Goal: Task Accomplishment & Management: Use online tool/utility

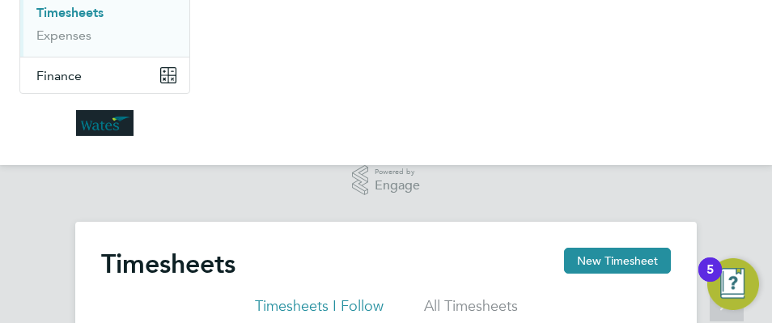
scroll to position [41, 112]
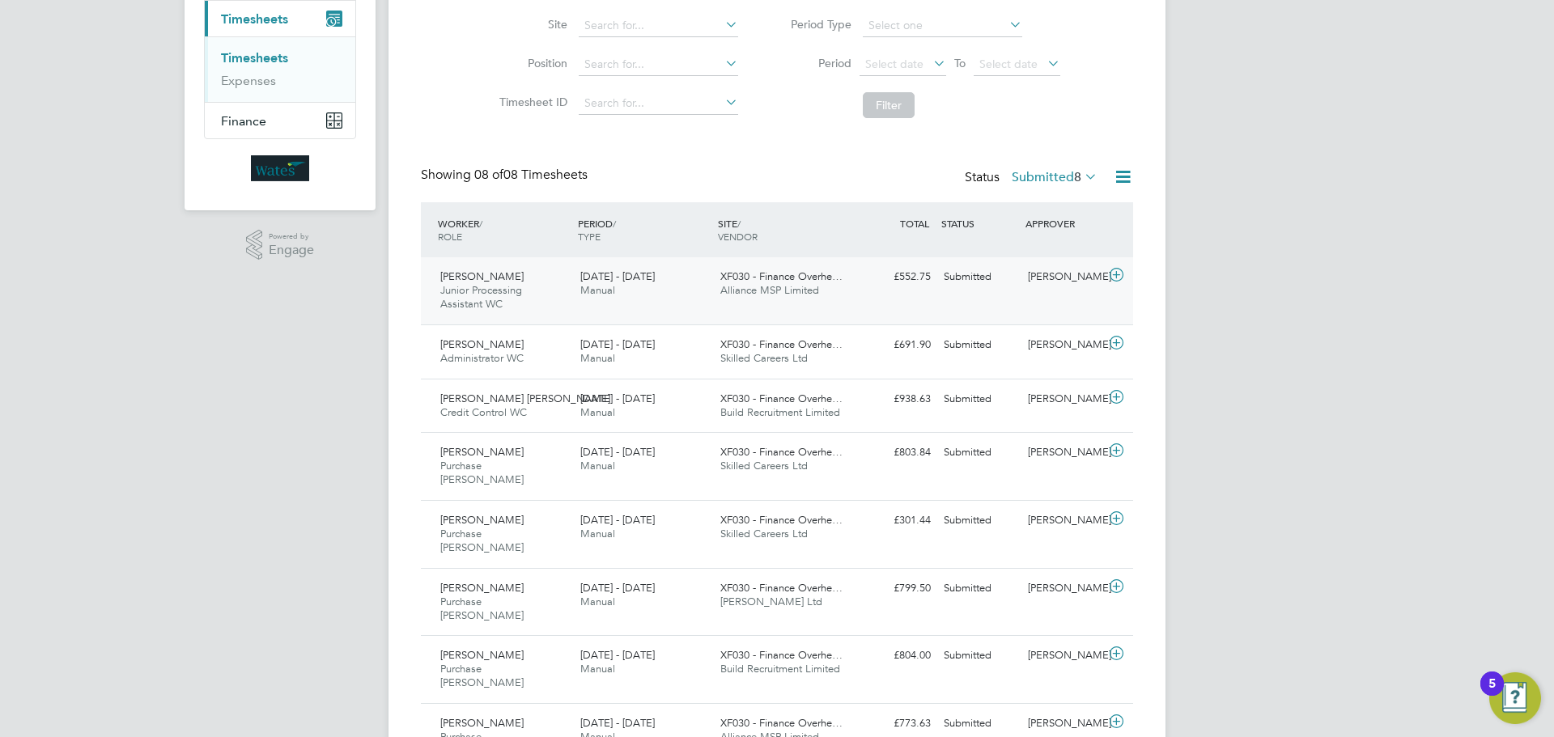
click at [1035, 273] on icon at bounding box center [1116, 275] width 20 height 13
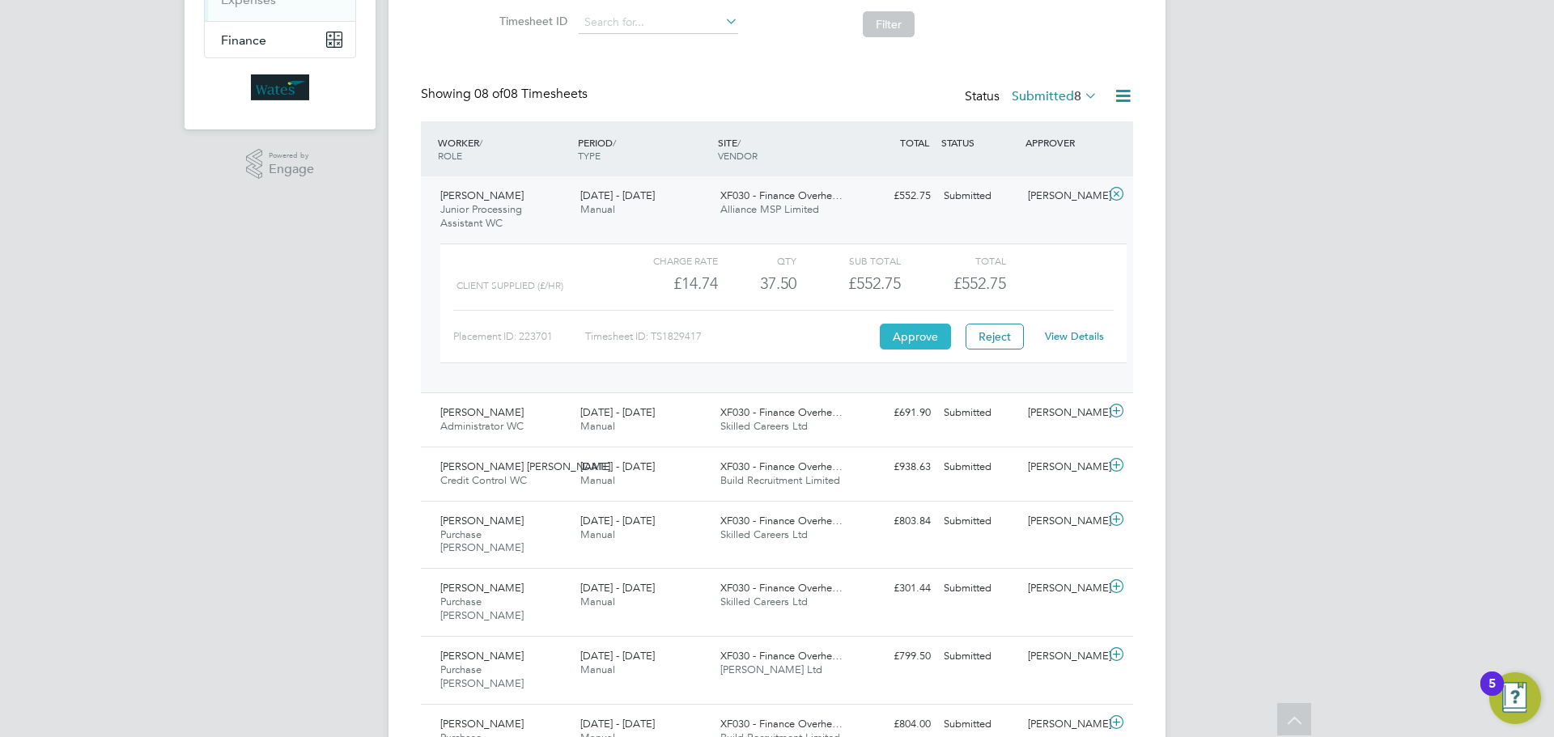
click at [916, 338] on button "Approve" at bounding box center [915, 337] width 71 height 26
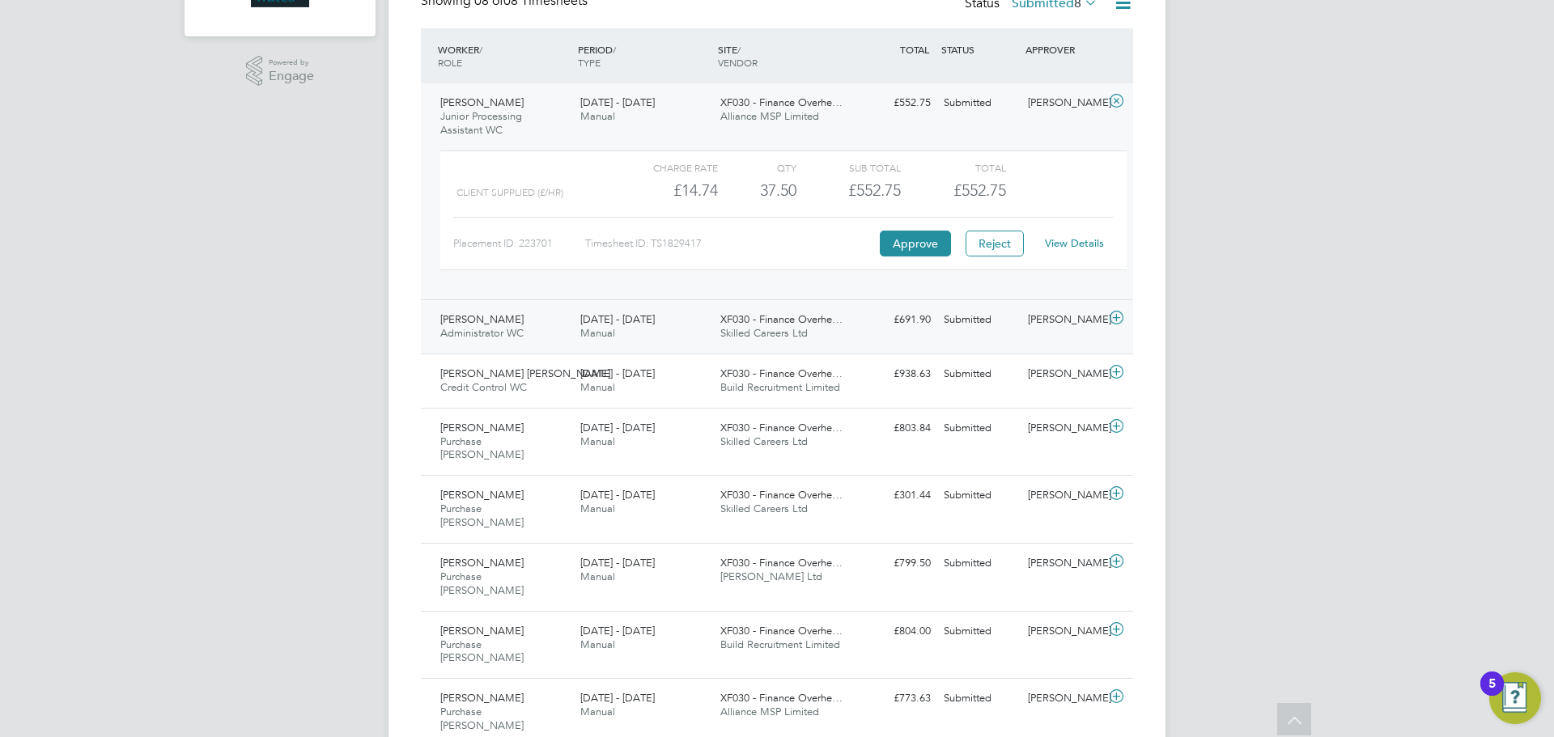
click at [1035, 318] on icon at bounding box center [1116, 318] width 20 height 13
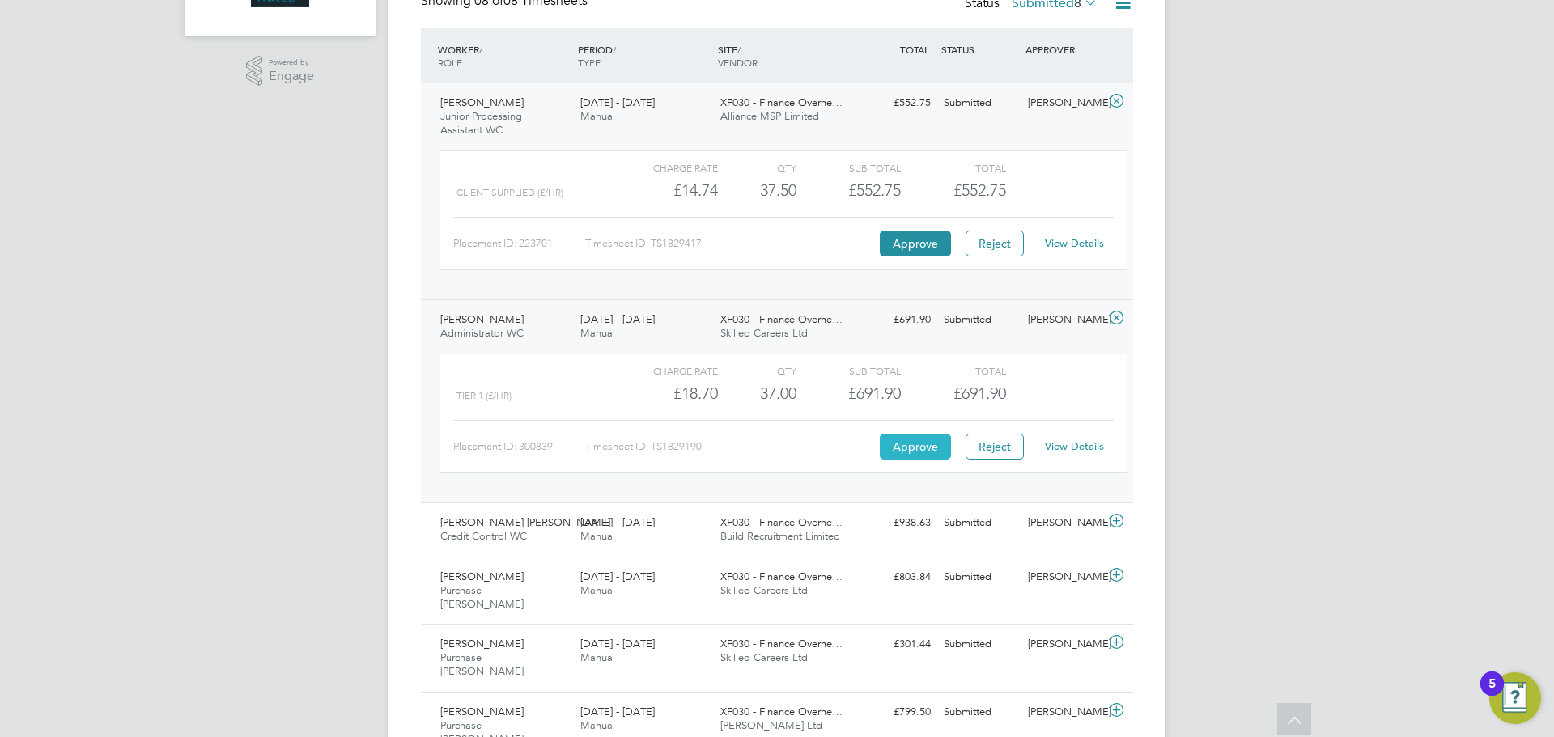
click at [899, 445] on button "Approve" at bounding box center [915, 447] width 71 height 26
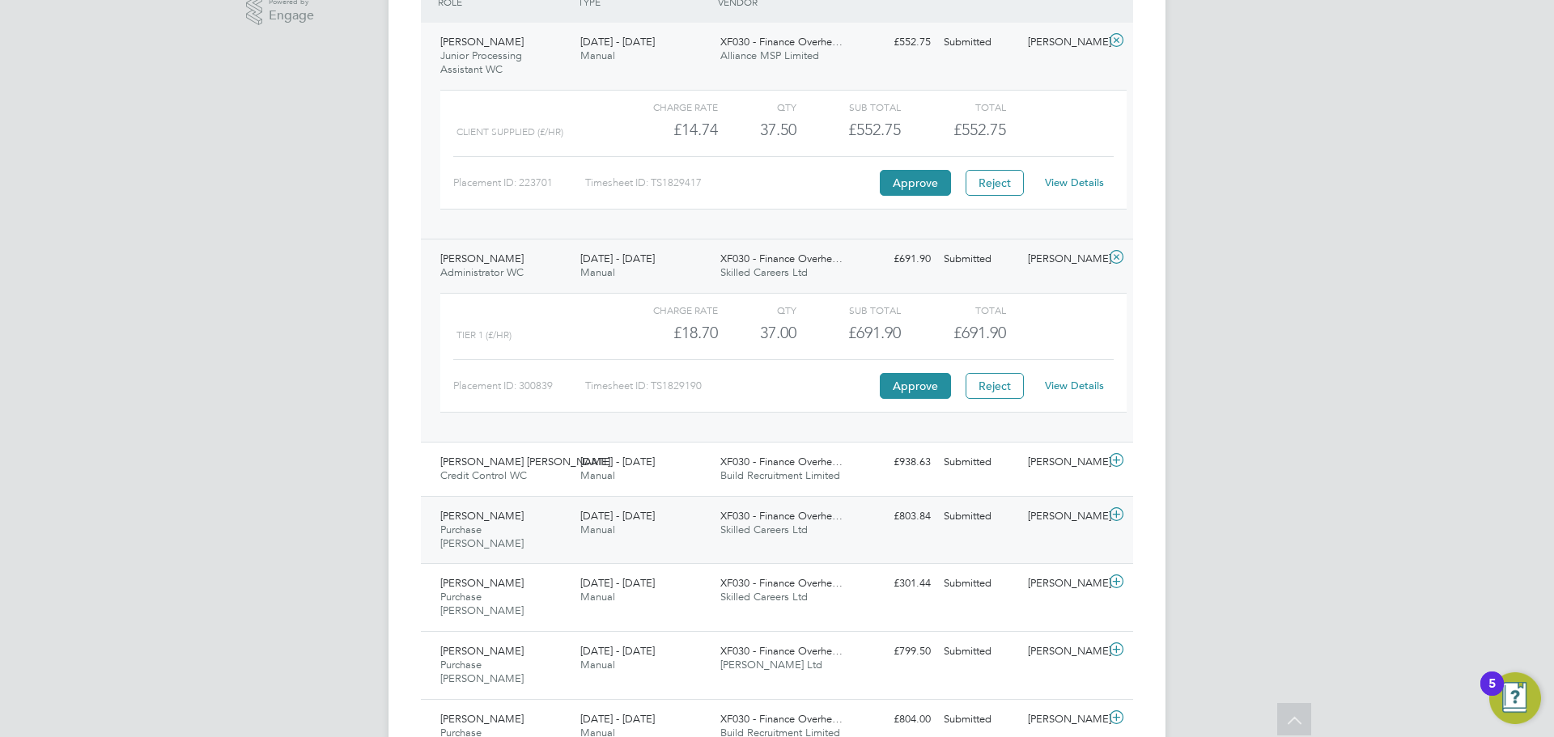
scroll to position [551, 0]
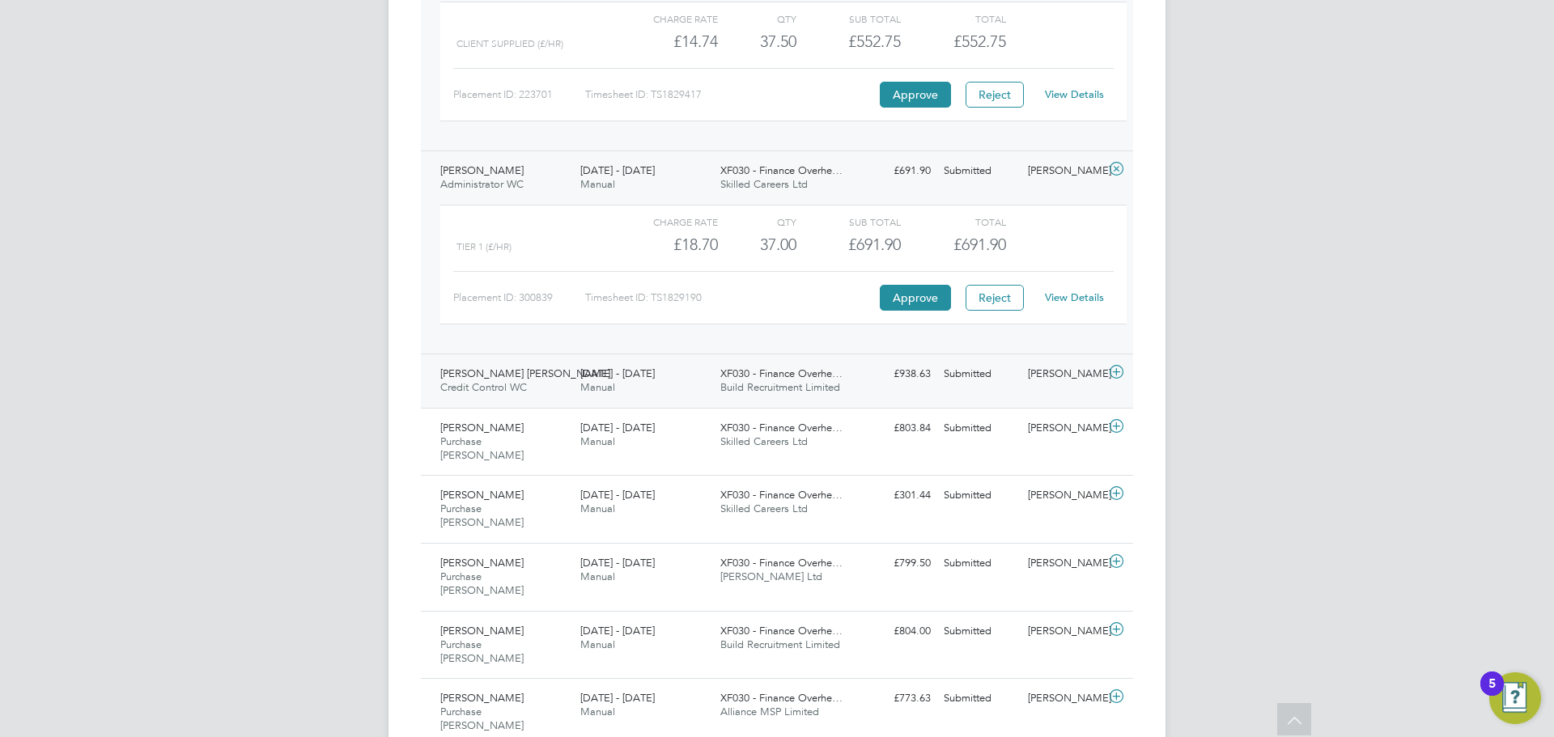
click at [1035, 369] on icon at bounding box center [1116, 372] width 20 height 13
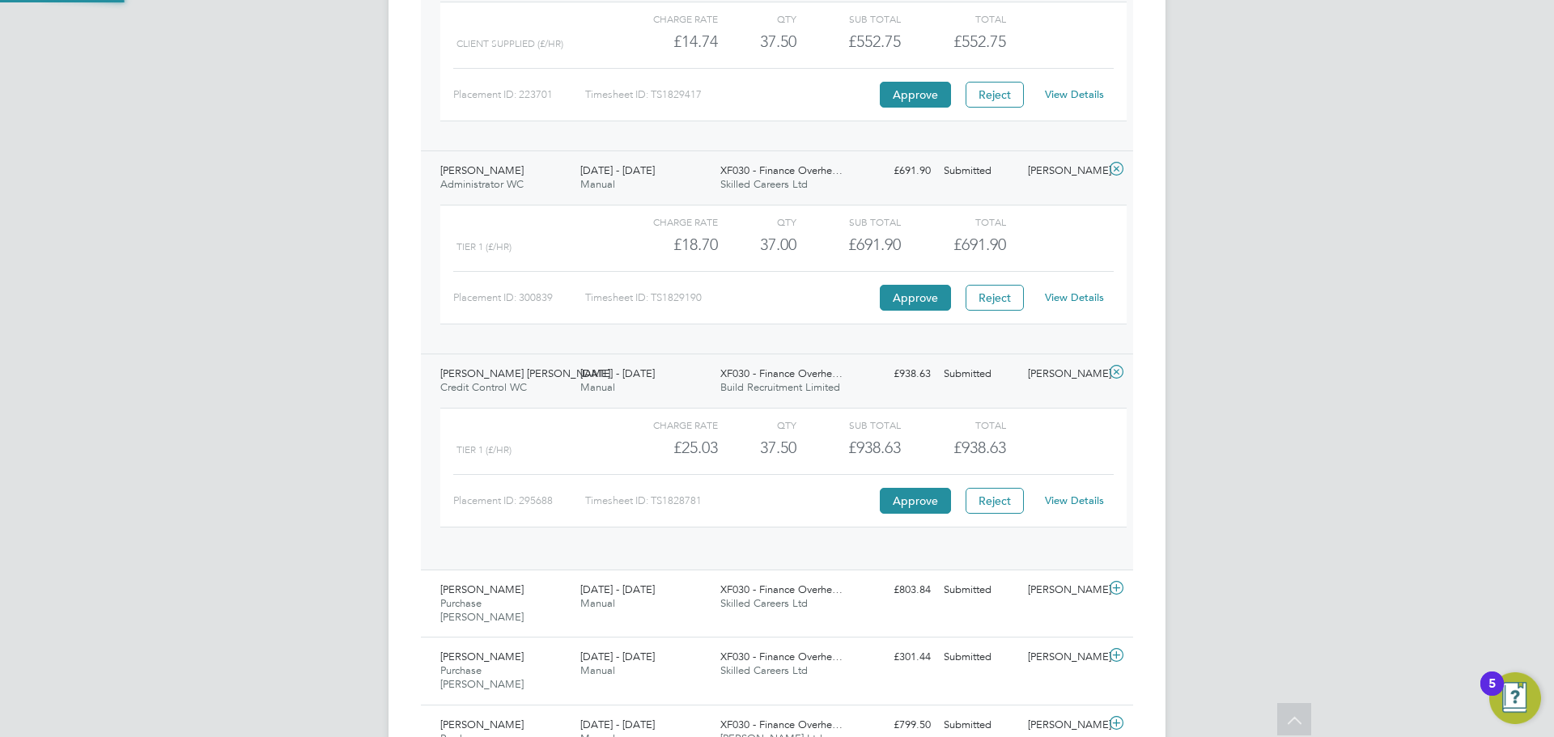
scroll to position [28, 158]
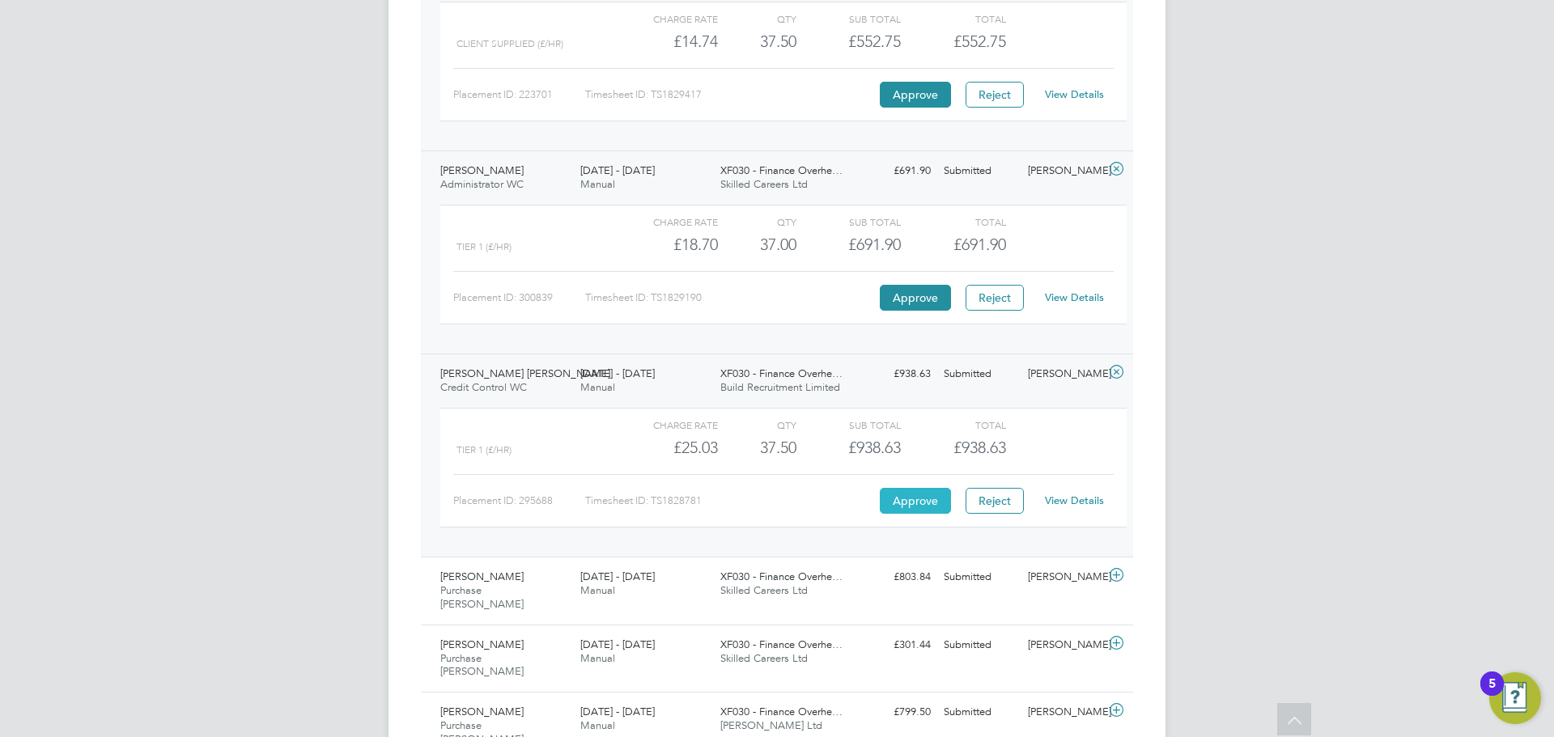
click at [923, 445] on button "Approve" at bounding box center [915, 501] width 71 height 26
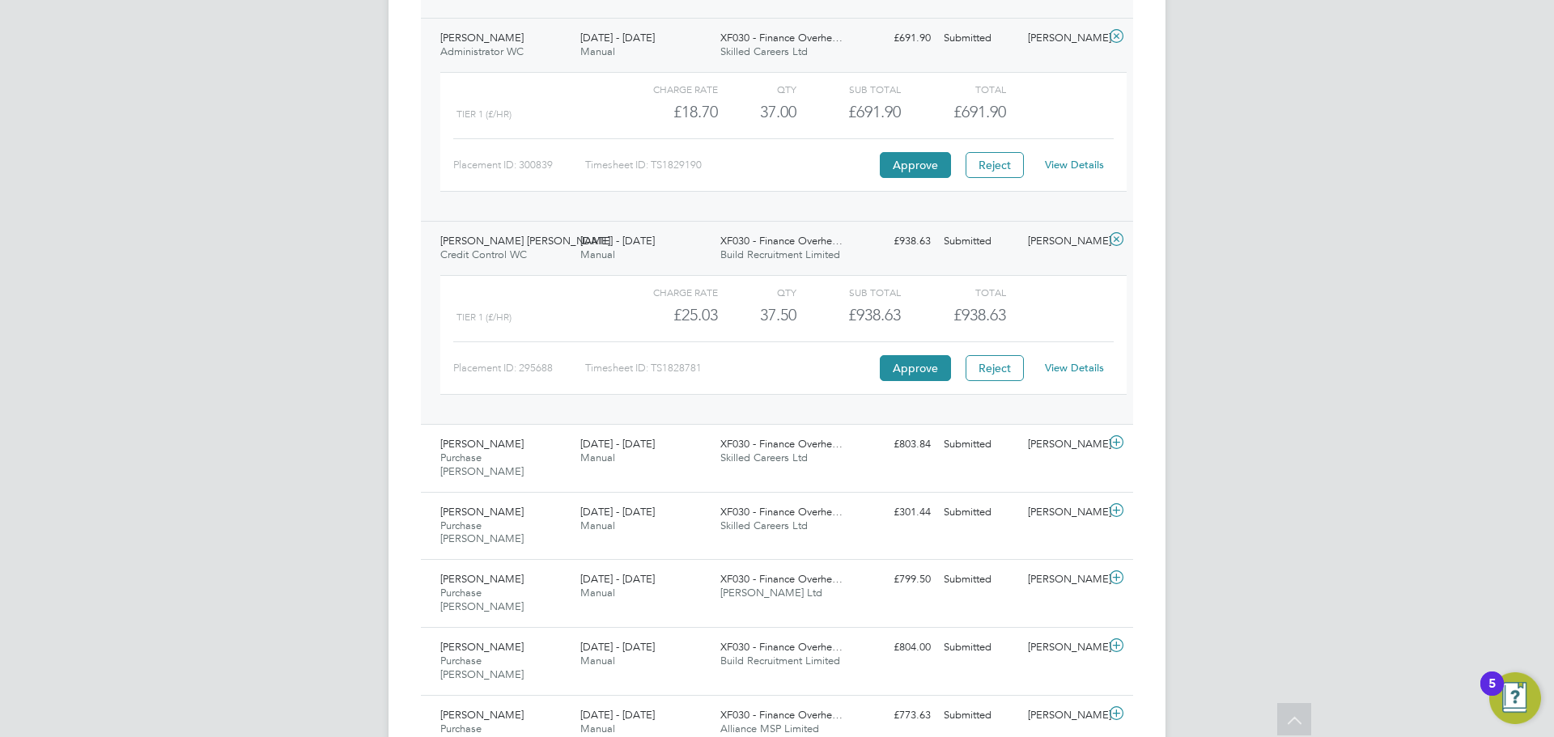
scroll to position [700, 0]
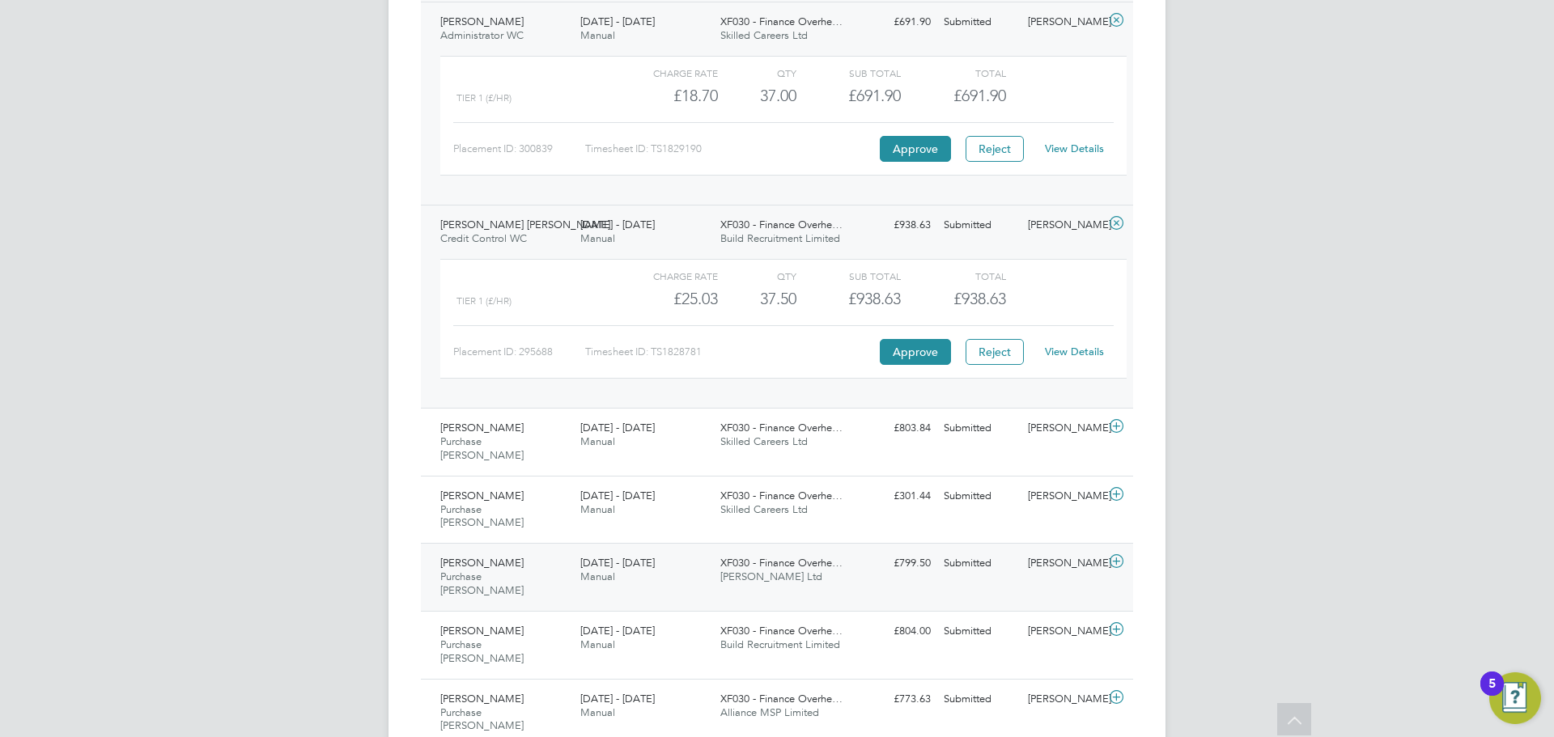
click at [1035, 445] on icon at bounding box center [1116, 561] width 20 height 13
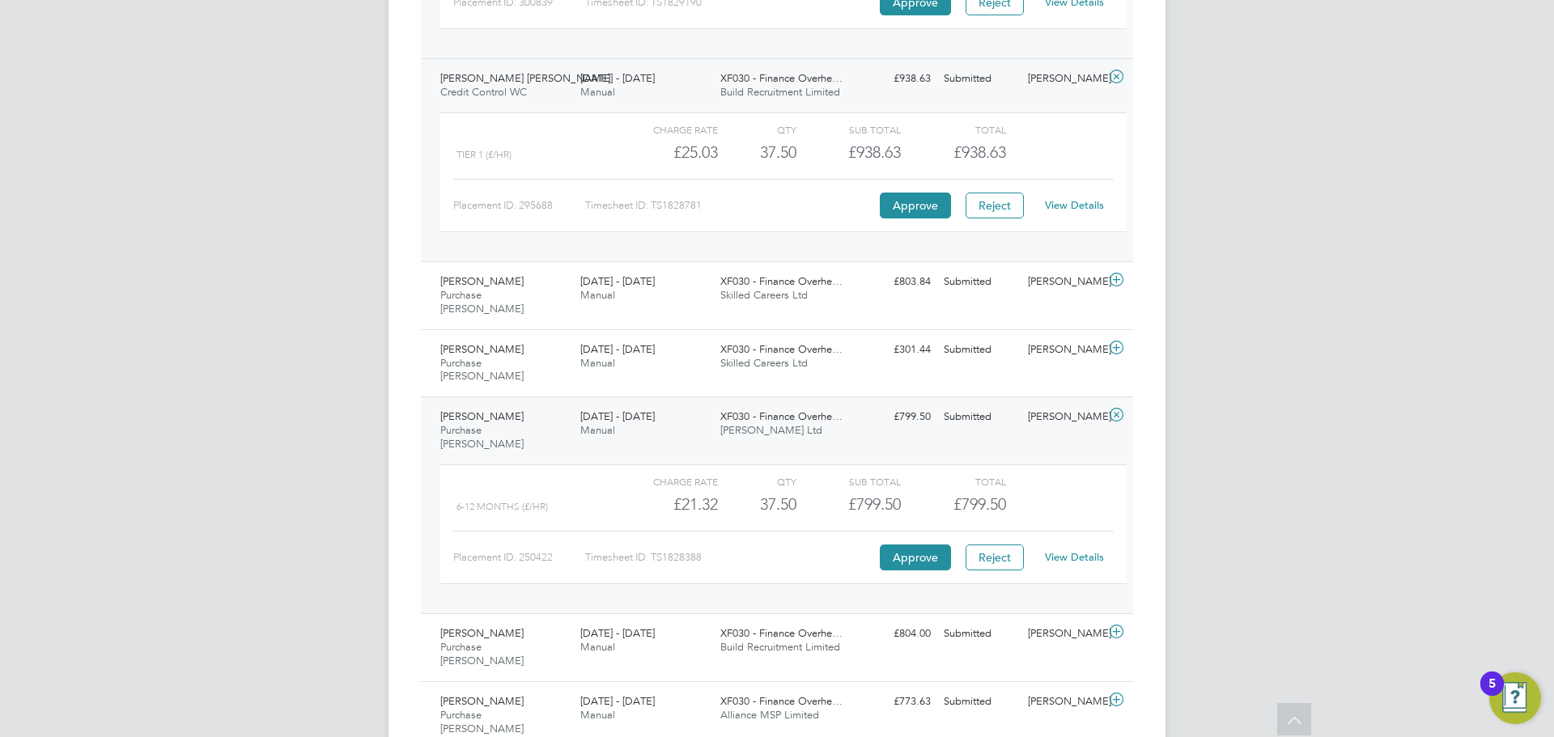
scroll to position [849, 0]
click at [904, 445] on button "Approve" at bounding box center [915, 555] width 71 height 26
click at [1035, 445] on icon at bounding box center [1116, 629] width 20 height 13
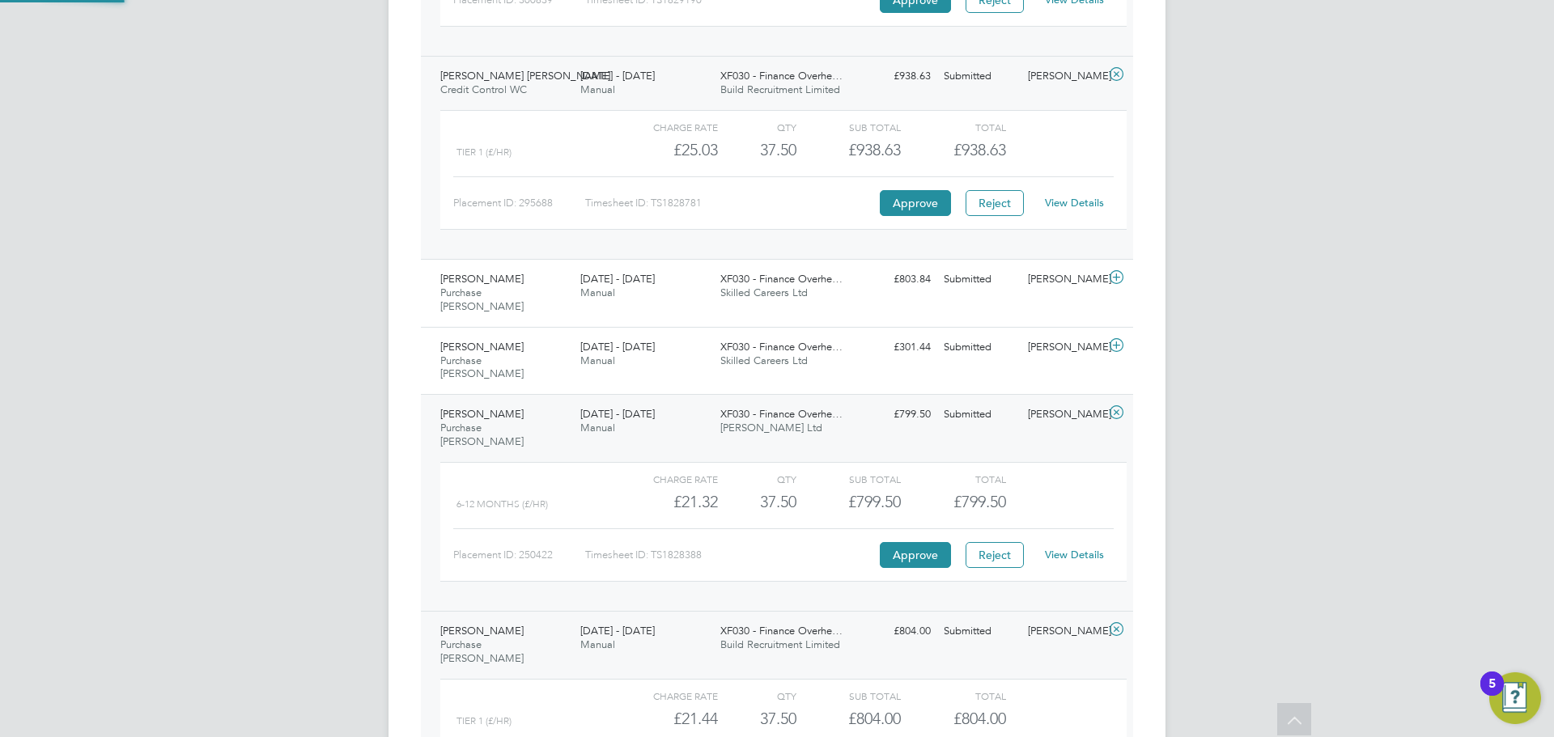
scroll to position [28, 158]
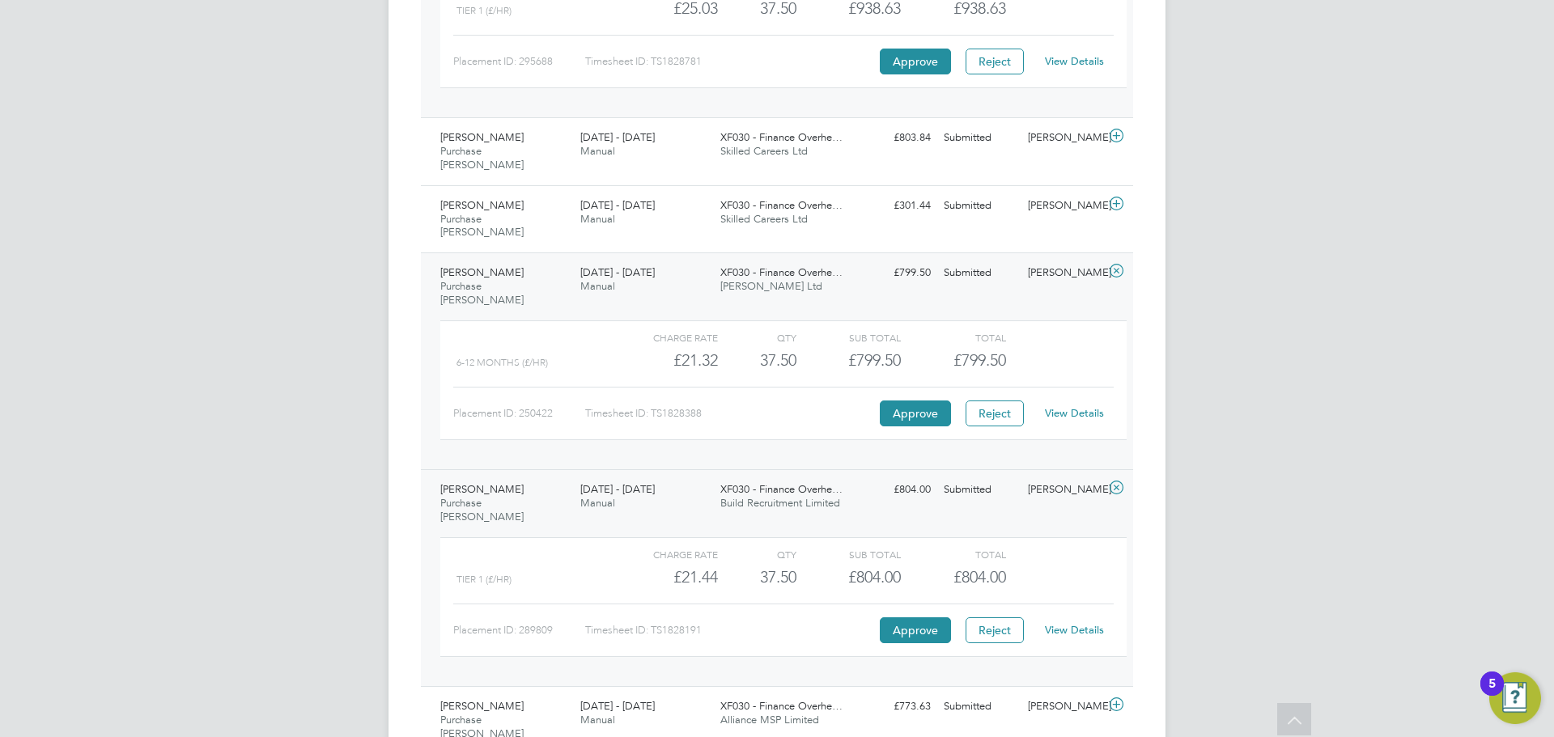
scroll to position [998, 0]
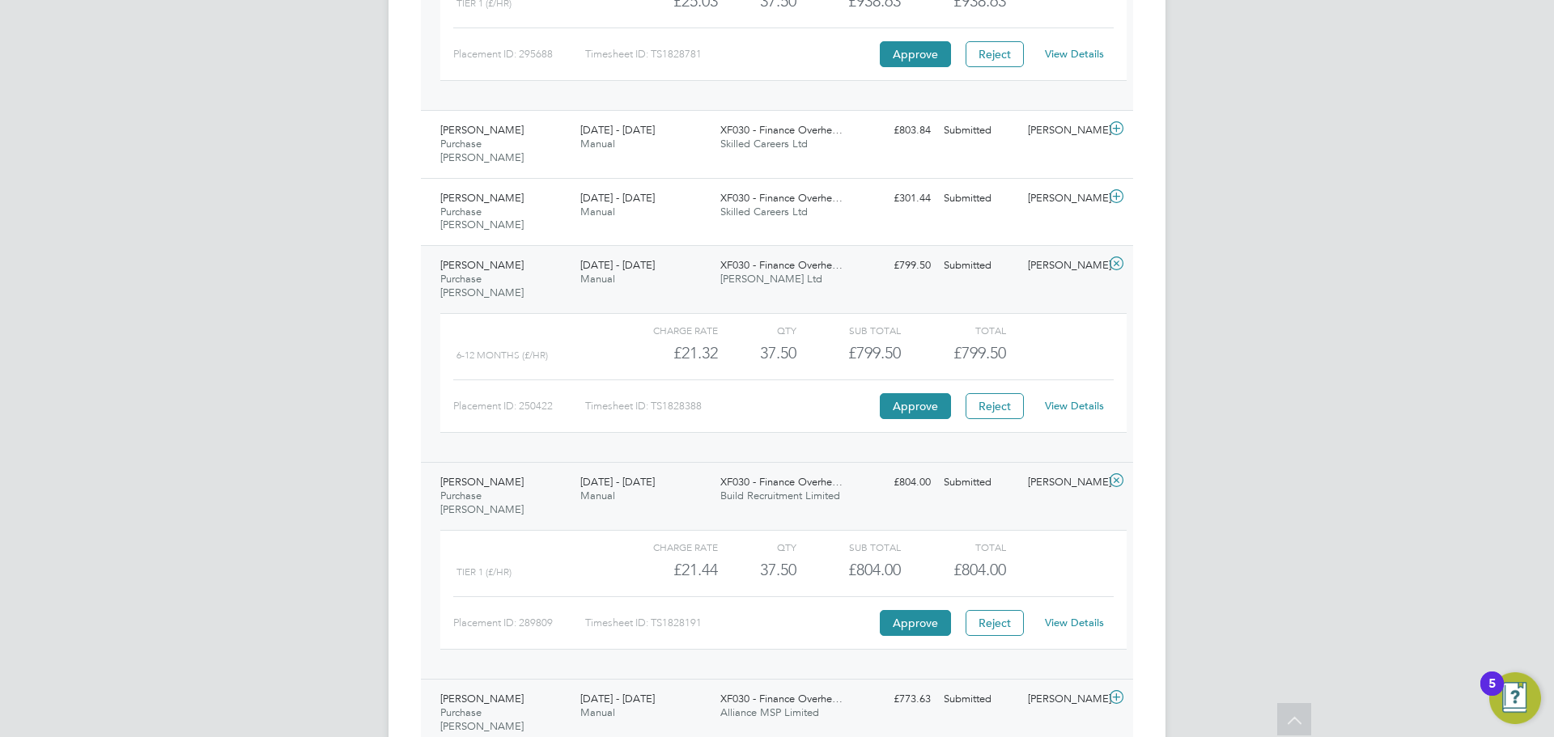
click at [1035, 445] on icon at bounding box center [1116, 697] width 20 height 13
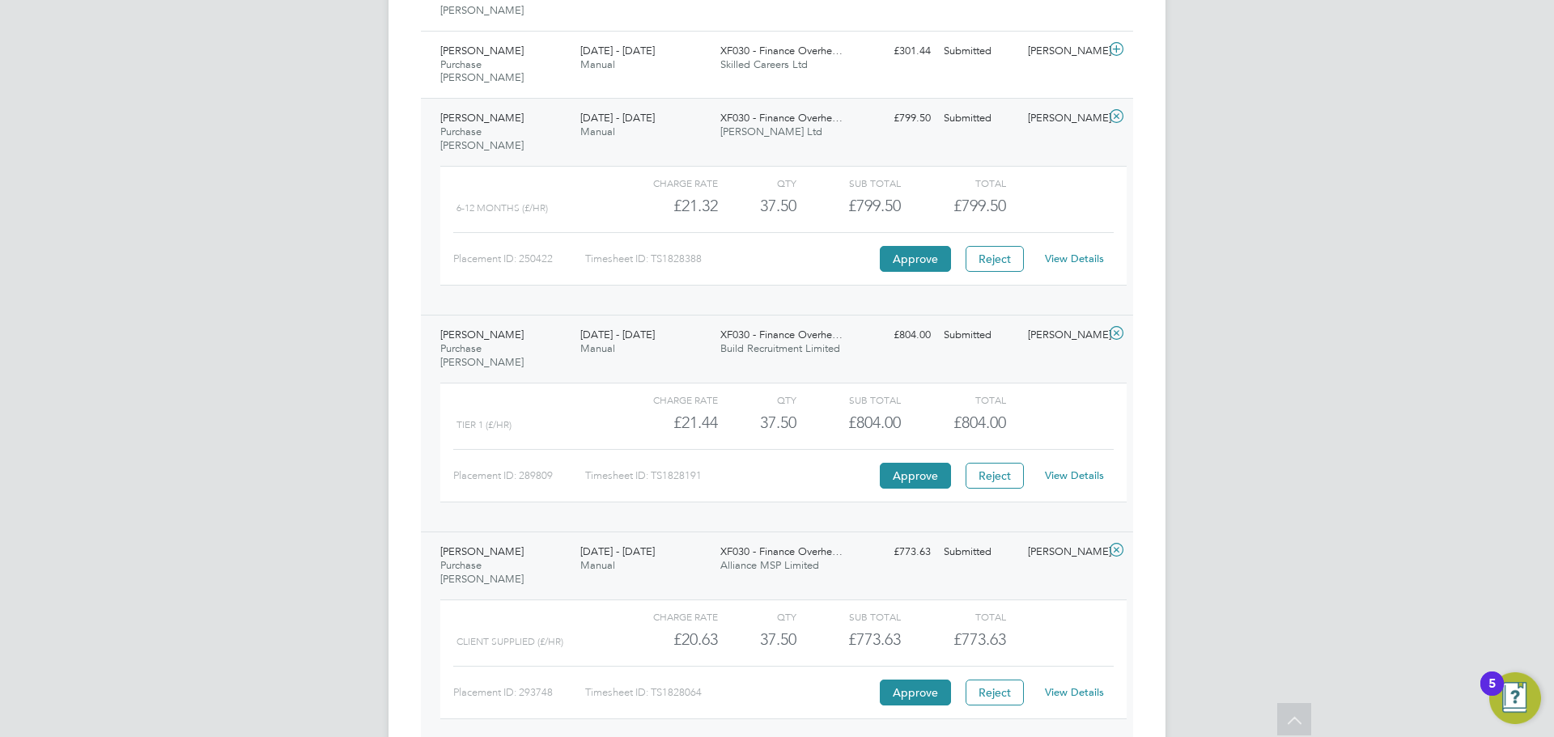
scroll to position [1147, 0]
click at [924, 445] on button "Approve" at bounding box center [915, 691] width 71 height 26
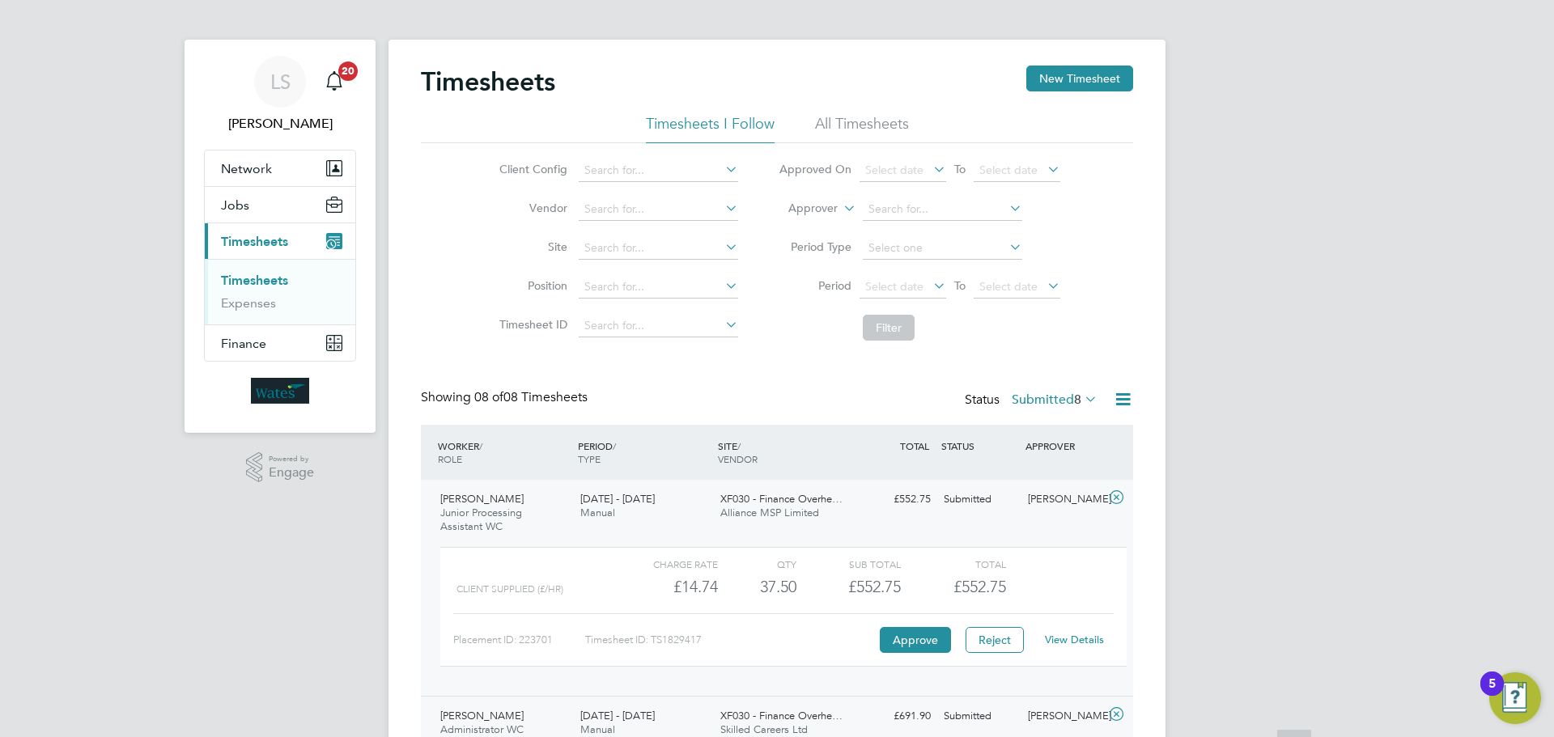
scroll to position [0, 0]
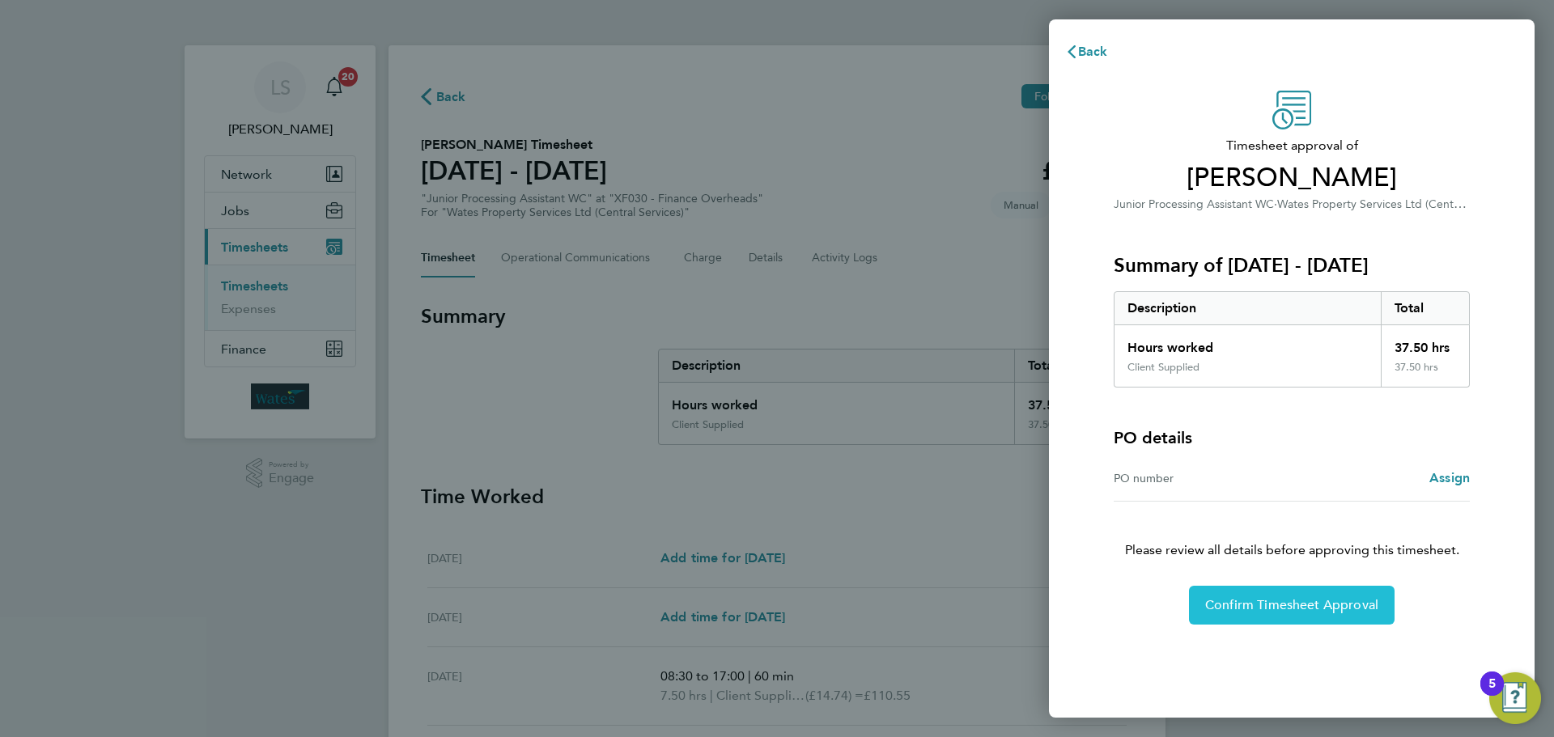
click at [1343, 616] on button "Confirm Timesheet Approval" at bounding box center [1292, 605] width 206 height 39
click at [1282, 616] on button "Confirm Timesheet Approval" at bounding box center [1292, 605] width 206 height 39
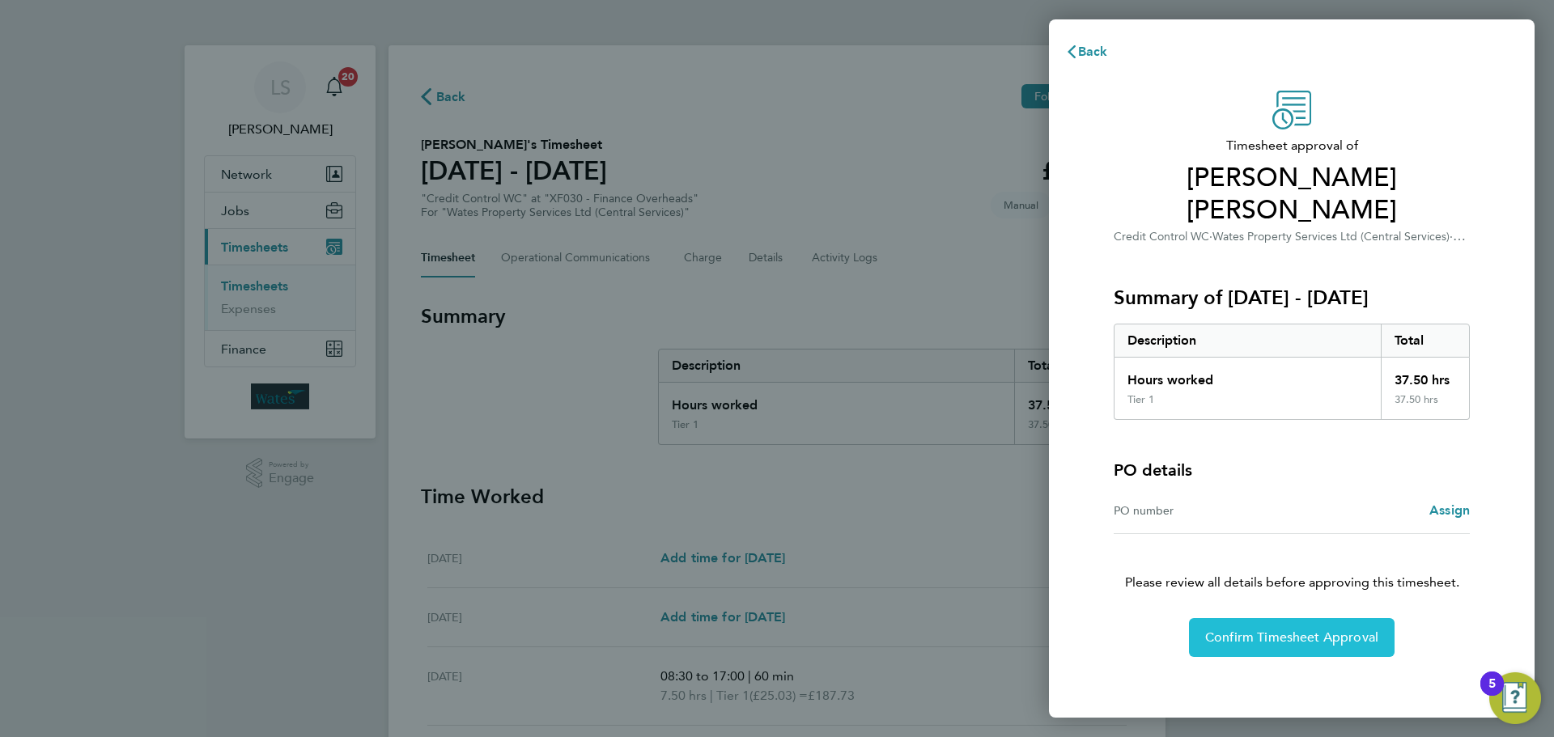
click at [1249, 630] on span "Confirm Timesheet Approval" at bounding box center [1291, 638] width 173 height 16
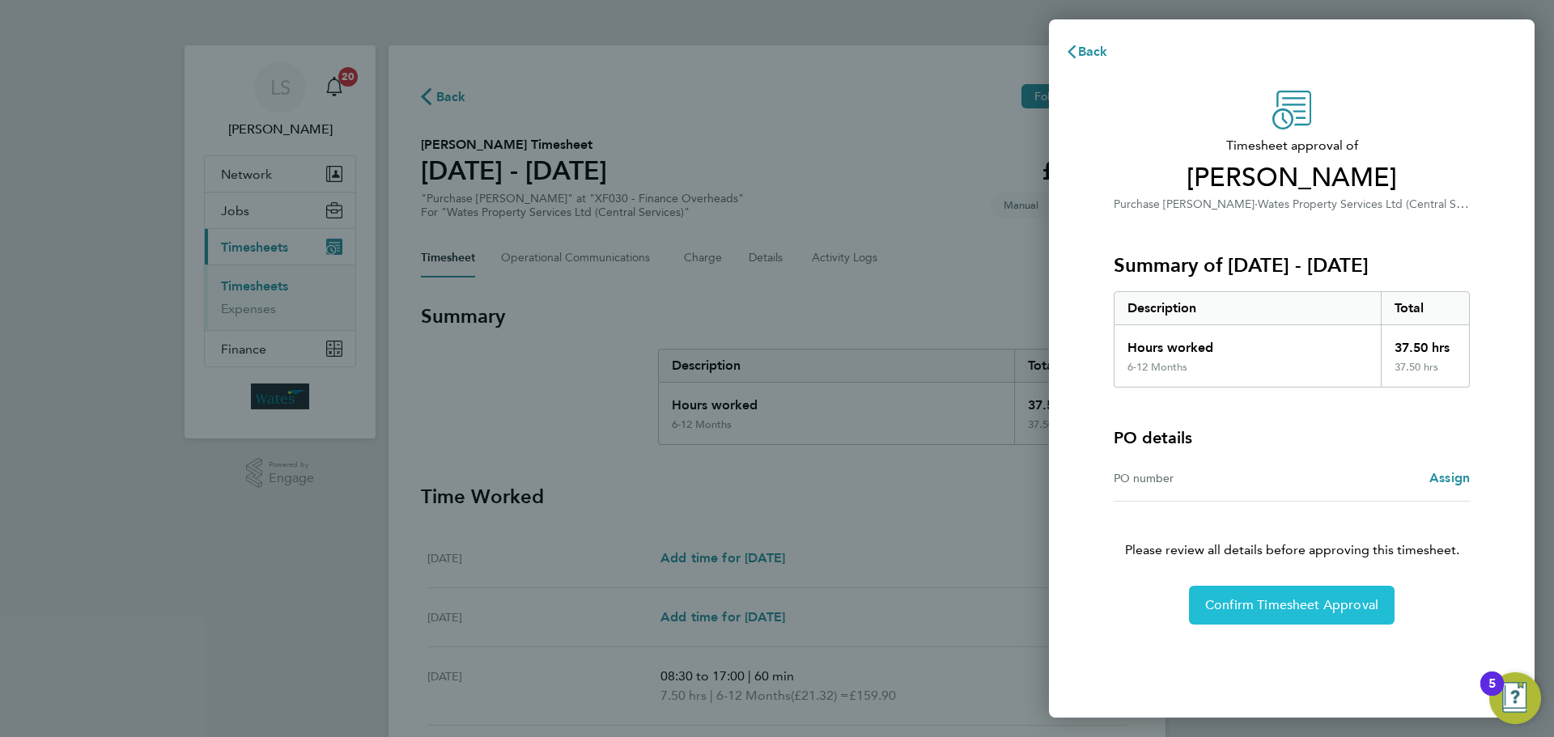
click at [1297, 595] on button "Confirm Timesheet Approval" at bounding box center [1292, 605] width 206 height 39
click at [1276, 605] on span "Confirm Timesheet Approval" at bounding box center [1291, 605] width 173 height 16
click at [1254, 599] on span "Confirm Timesheet Approval" at bounding box center [1291, 605] width 173 height 16
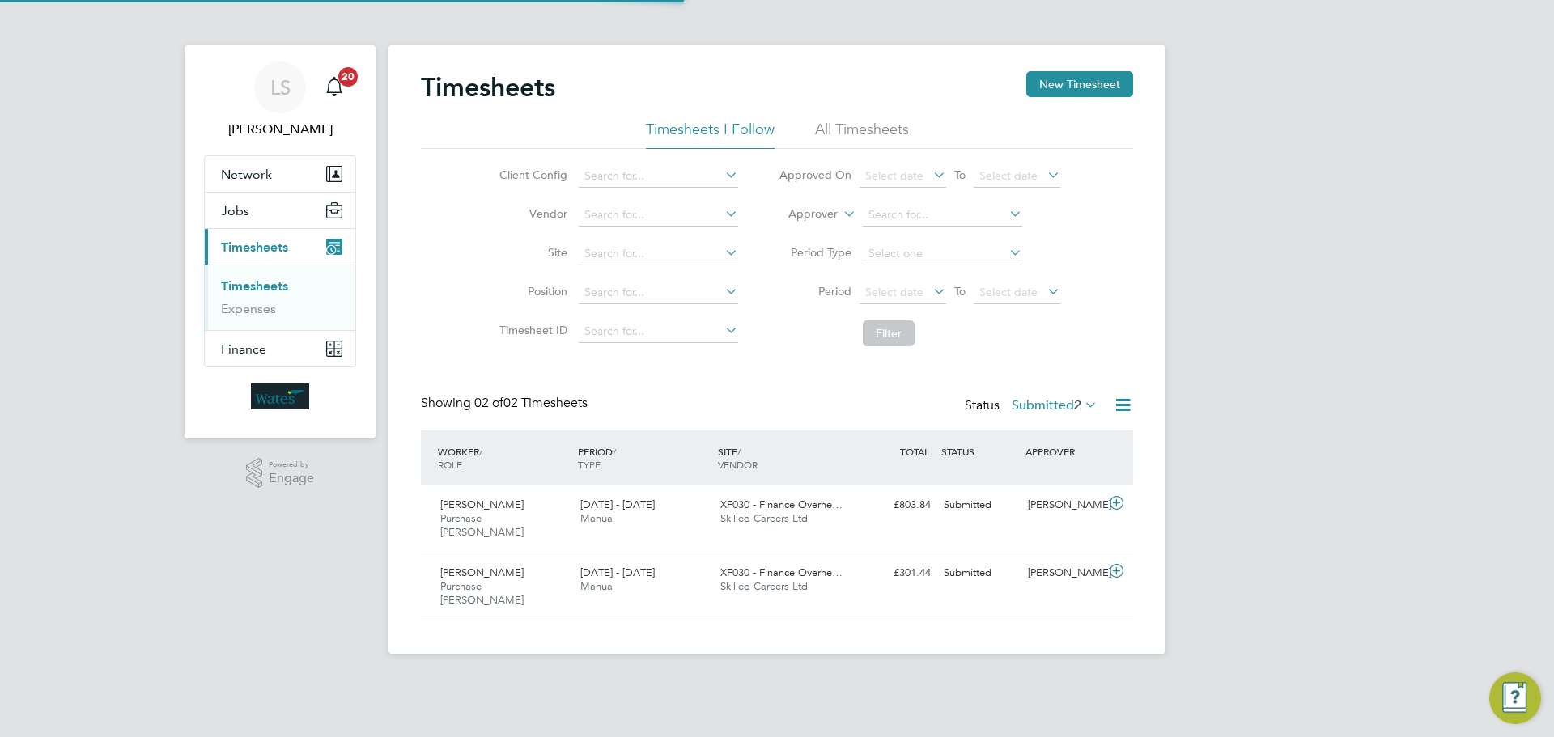
scroll to position [41, 141]
